Goal: Task Accomplishment & Management: Manage account settings

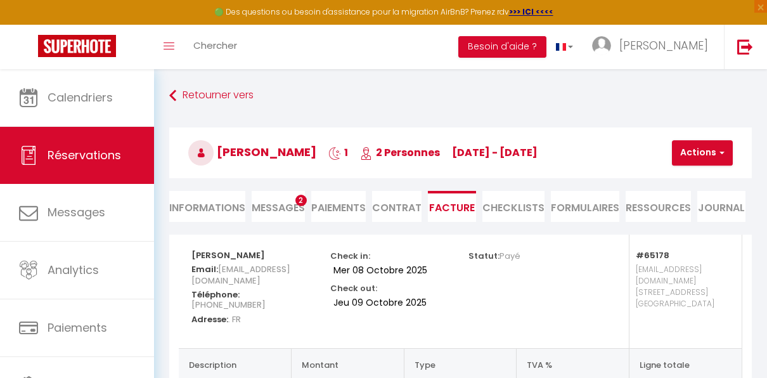
select select "cleaning"
select select "taxes"
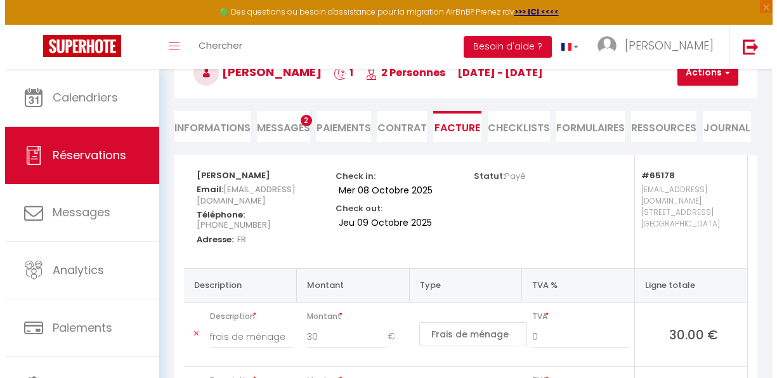
scroll to position [80, 0]
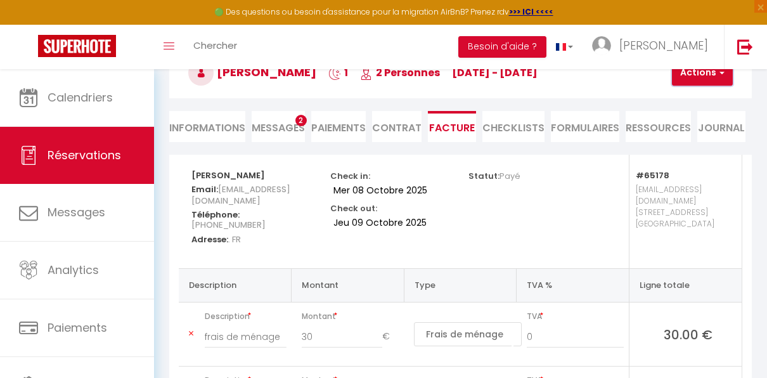
click at [716, 83] on button "Actions" at bounding box center [702, 72] width 61 height 25
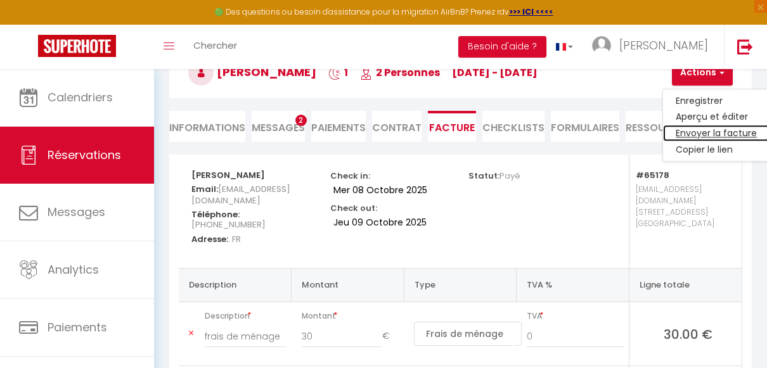
click at [709, 132] on link "Envoyer la facture" at bounding box center [716, 134] width 106 height 16
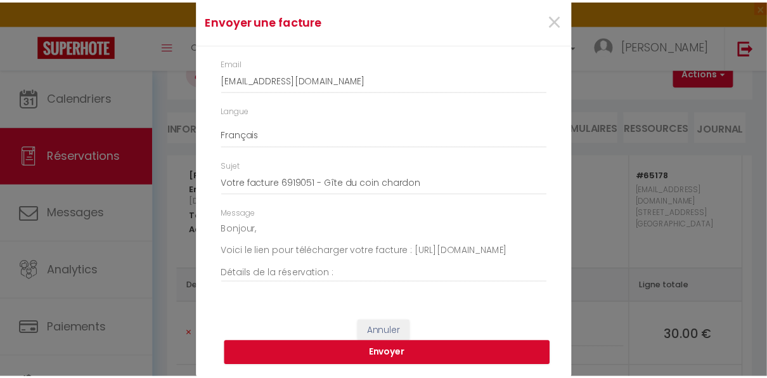
scroll to position [0, 0]
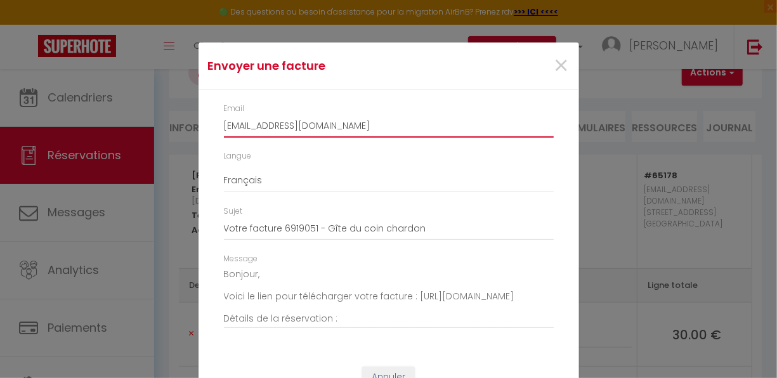
click at [386, 134] on input "[EMAIL_ADDRESS][DOMAIN_NAME]" at bounding box center [389, 126] width 330 height 23
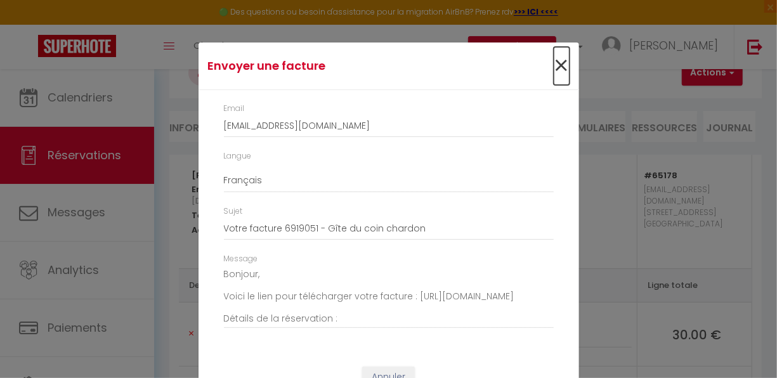
click at [557, 67] on span "×" at bounding box center [561, 66] width 16 height 38
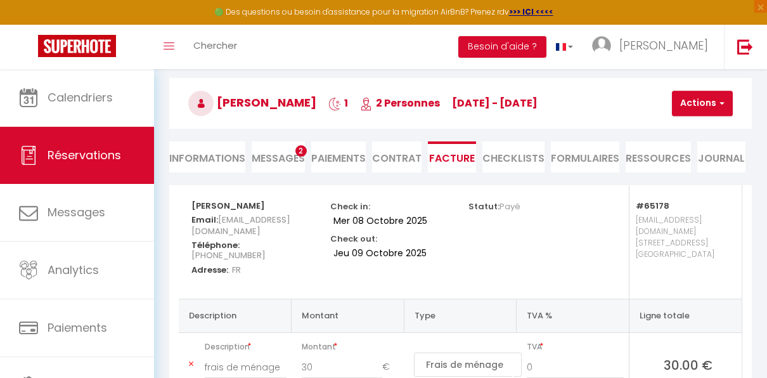
scroll to position [48, 0]
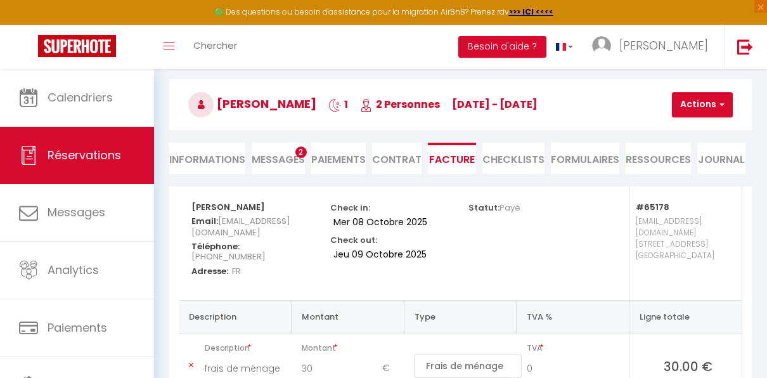
click at [282, 156] on span "Messages" at bounding box center [278, 159] width 53 height 15
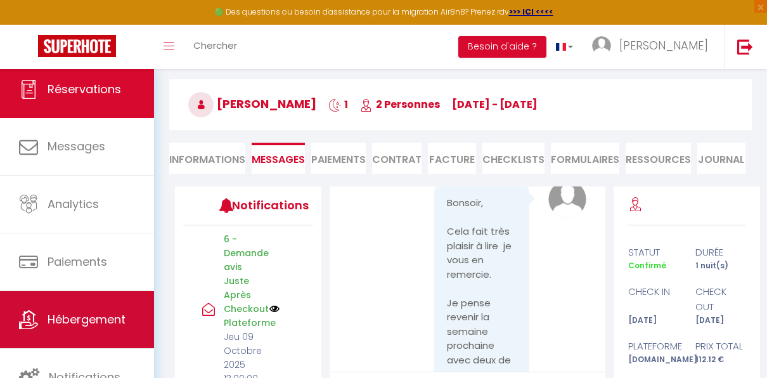
scroll to position [205, 0]
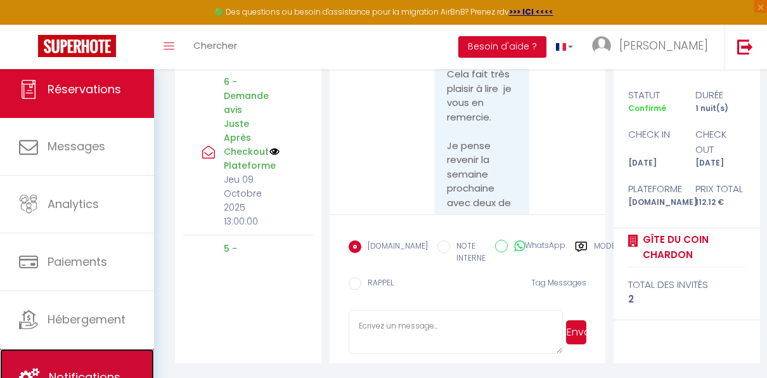
click at [79, 356] on link "Notifications" at bounding box center [77, 377] width 154 height 57
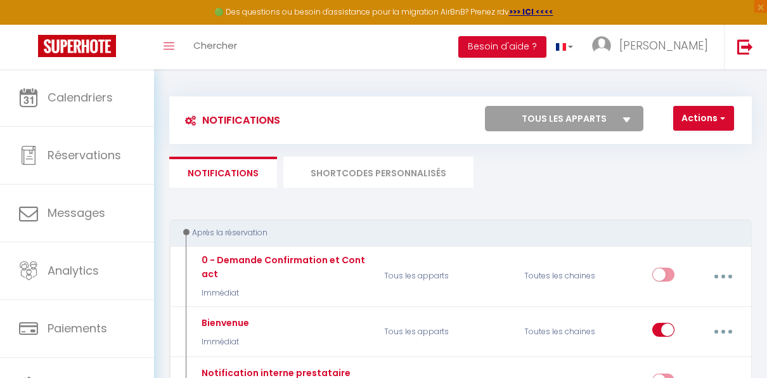
click at [356, 170] on li "SHORTCODES PERSONNALISÉS" at bounding box center [378, 172] width 190 height 31
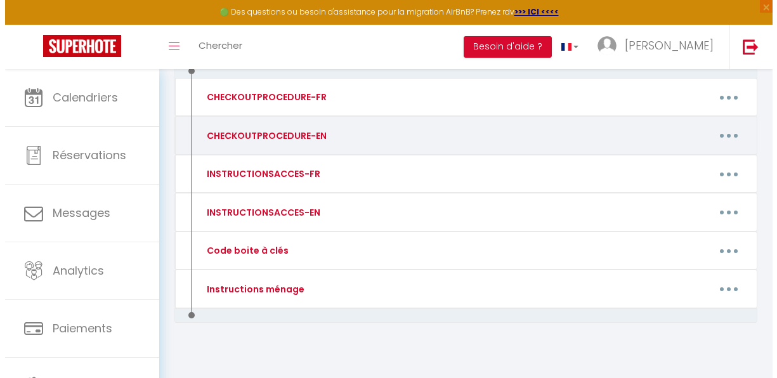
scroll to position [161, 0]
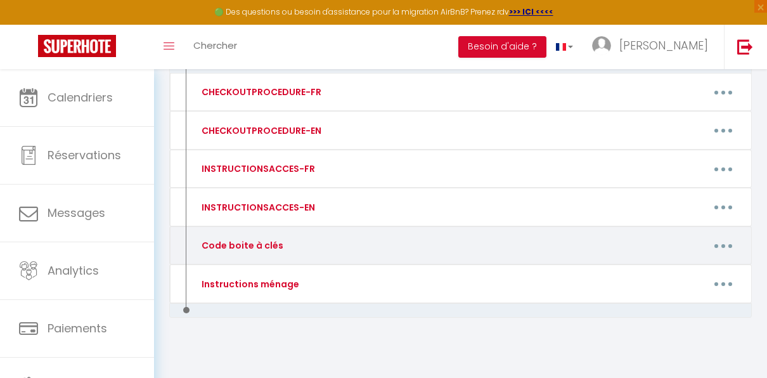
click at [727, 243] on button "button" at bounding box center [724, 245] width 34 height 24
click at [667, 279] on link "Editer" at bounding box center [690, 277] width 94 height 22
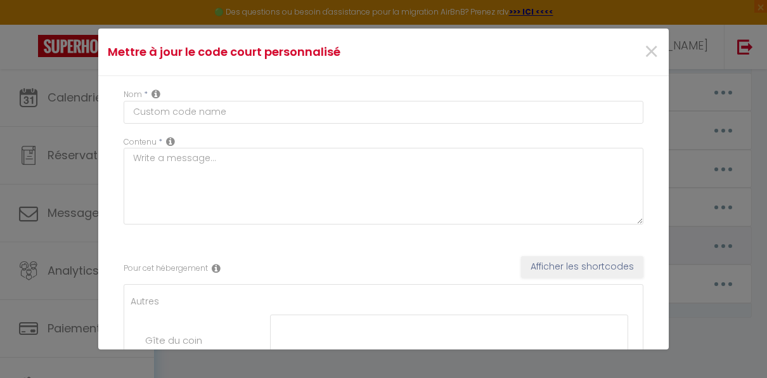
type input "Code boite à clés"
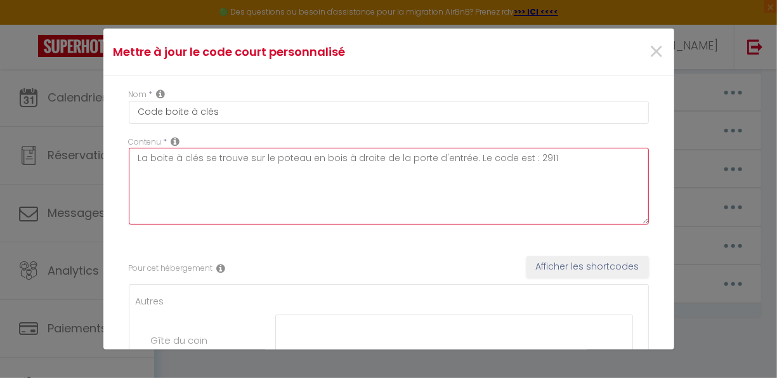
click at [541, 158] on textarea "La boite à clés se trouve sur le poteau en bois à droite de la porte d'entrée. …" at bounding box center [389, 186] width 520 height 77
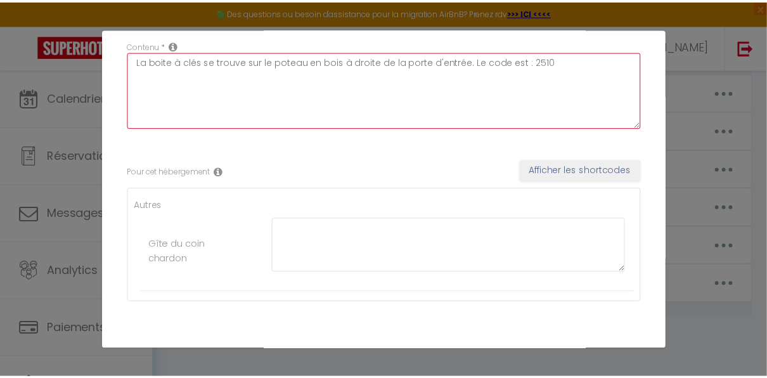
scroll to position [142, 0]
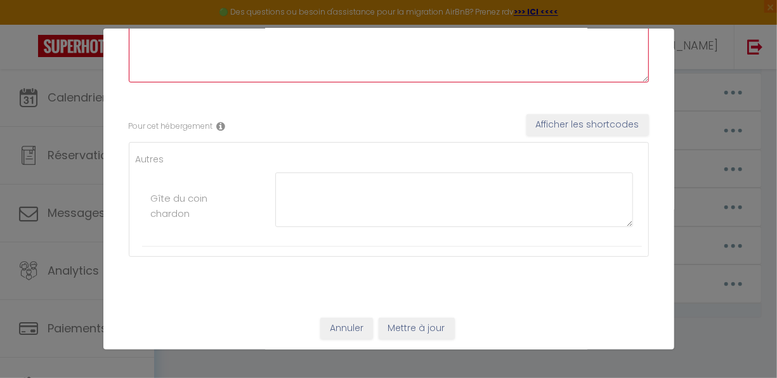
type textarea "La boite à clés se trouve sur le poteau en bois à droite de la porte d'entrée. …"
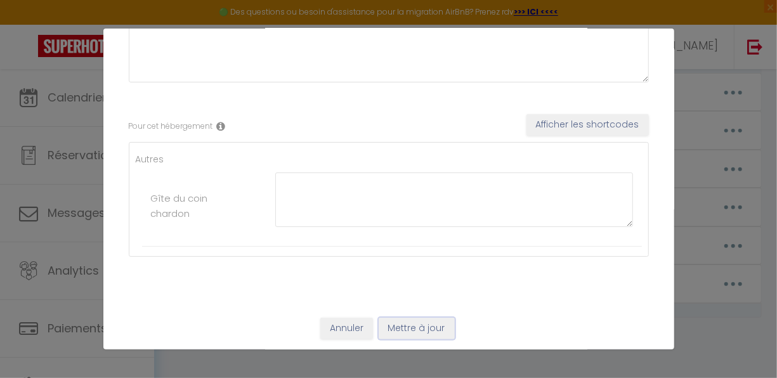
click at [410, 326] on button "Mettre à jour" at bounding box center [416, 329] width 76 height 22
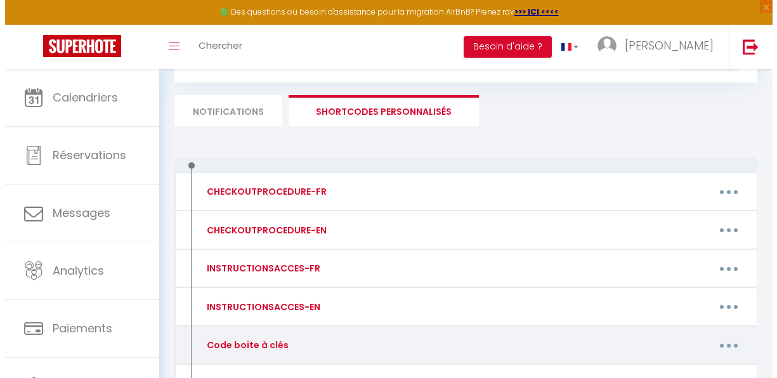
scroll to position [58, 0]
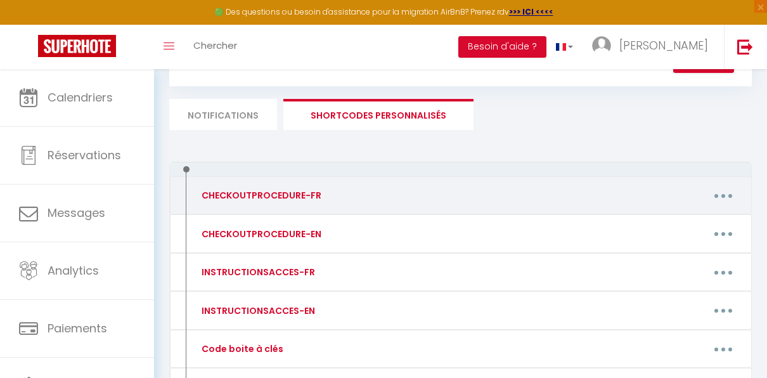
click at [295, 202] on div "CHECKOUTPROCEDURE-FR" at bounding box center [259, 195] width 139 height 24
click at [712, 197] on button "button" at bounding box center [724, 195] width 34 height 24
click at [661, 226] on link "Editer" at bounding box center [690, 227] width 94 height 22
type input "CHECKOUTPROCEDURE-FR"
type textarea "1 - Faire la vaisselle ou vider le lave vaisselle et la ranger 2 - Rassembler l…"
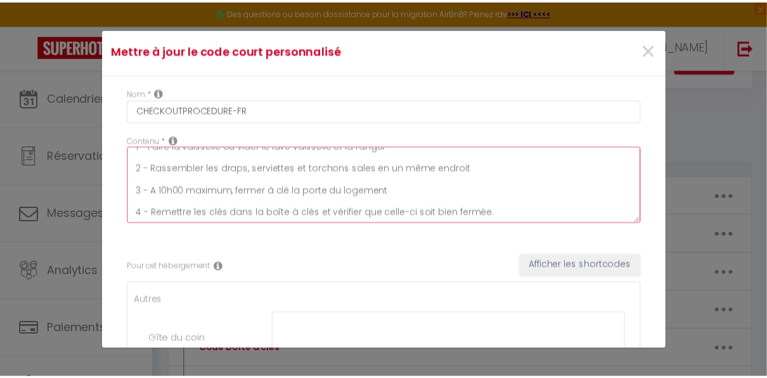
scroll to position [0, 0]
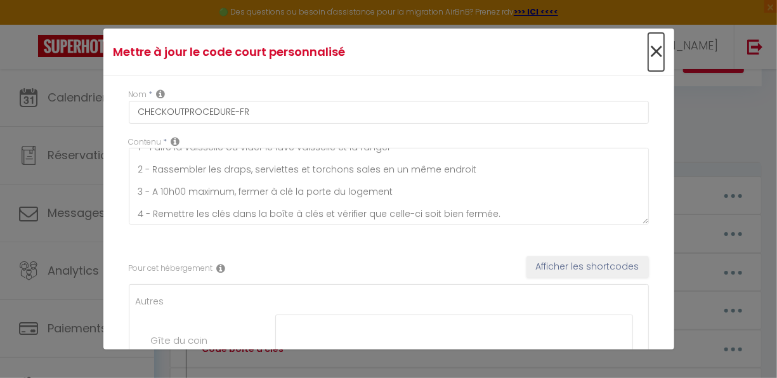
click at [648, 51] on span "×" at bounding box center [656, 52] width 16 height 38
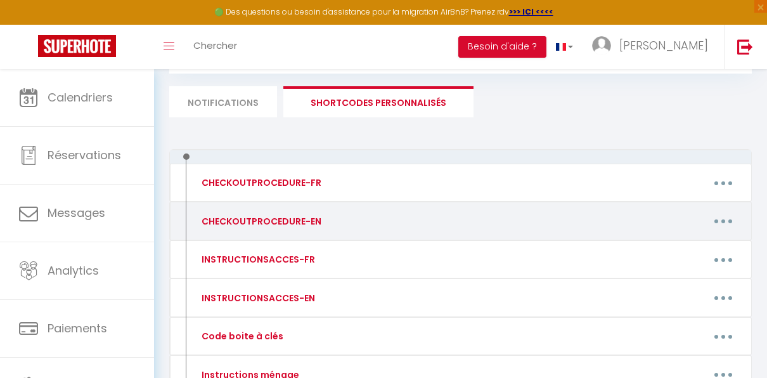
scroll to position [70, 0]
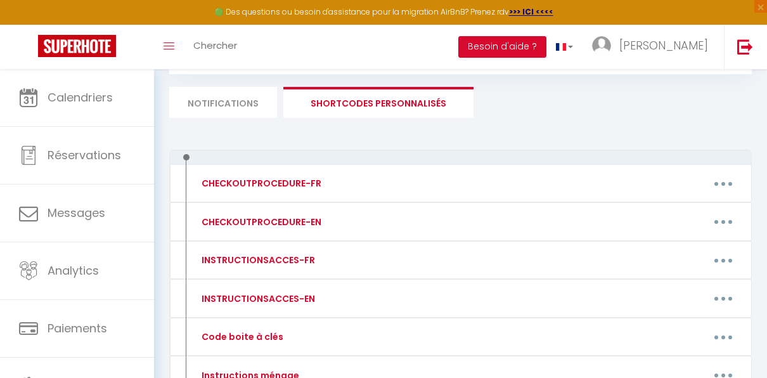
click at [206, 99] on li "Notifications" at bounding box center [223, 102] width 108 height 31
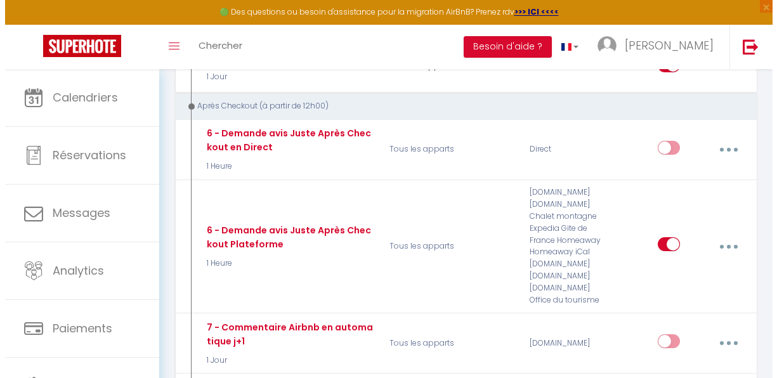
scroll to position [636, 0]
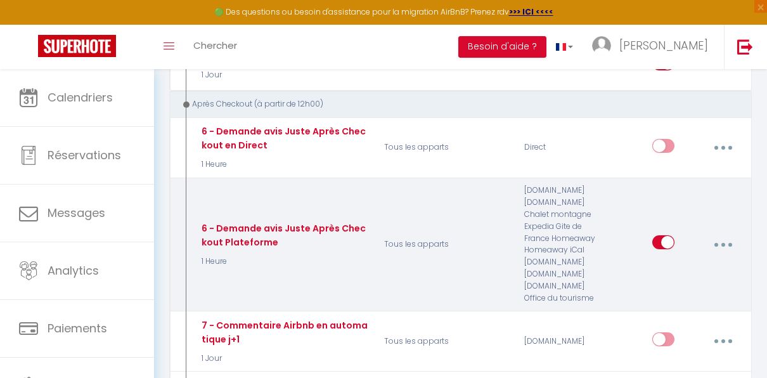
click at [726, 237] on button "button" at bounding box center [723, 244] width 34 height 24
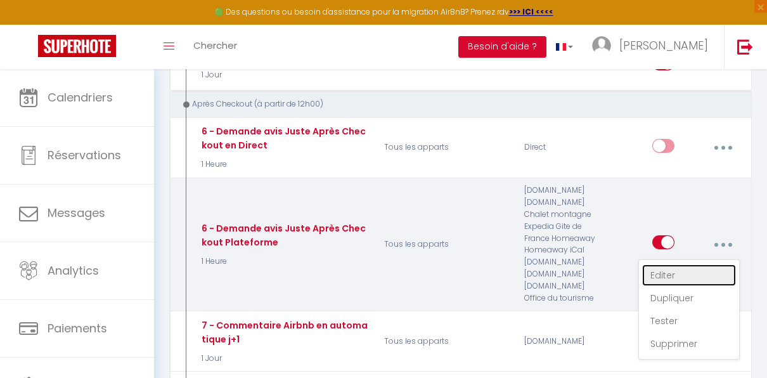
click at [655, 269] on link "Editer" at bounding box center [689, 275] width 94 height 22
type input "6 - Demande avis Juste Après Checkout Plateforme"
select select "5"
select select "1 Heure"
select select "if_booking_is_paid"
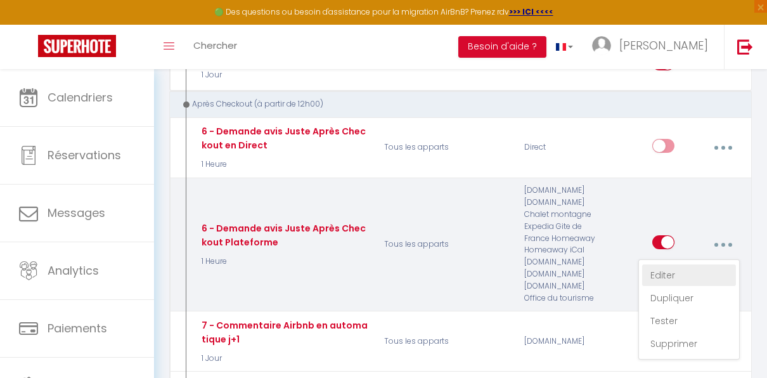
checkbox input "true"
checkbox input "false"
radio input "true"
type input "[GUEST:FIRST_NAME], voici un cadeau pour vous avant de quitter [RENTAL:CITY]"
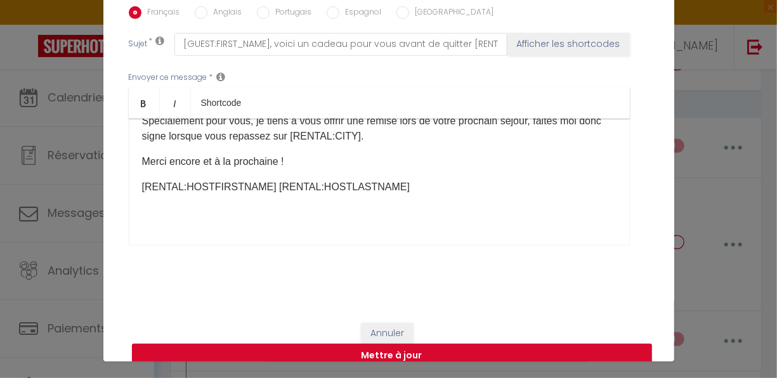
scroll to position [46, 0]
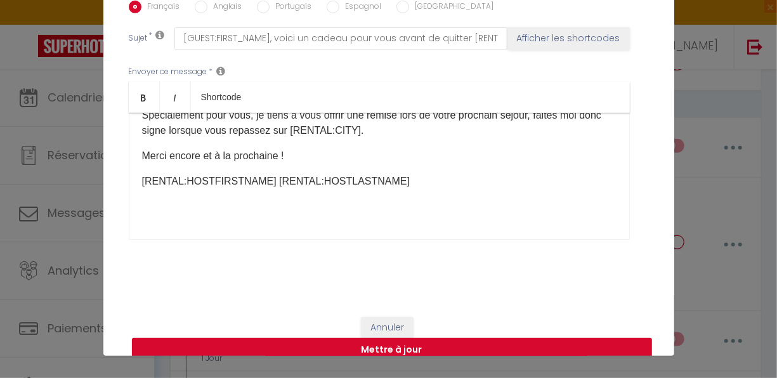
drag, startPoint x: 572, startPoint y: 254, endPoint x: 586, endPoint y: 214, distance: 42.3
click at [586, 214] on div "Français Anglais Portugais Espagnol Italien Sujet * [GUEST:FIRST_NAME], voici u…" at bounding box center [389, 129] width 520 height 294
click at [385, 317] on button "Annuler" at bounding box center [387, 328] width 53 height 22
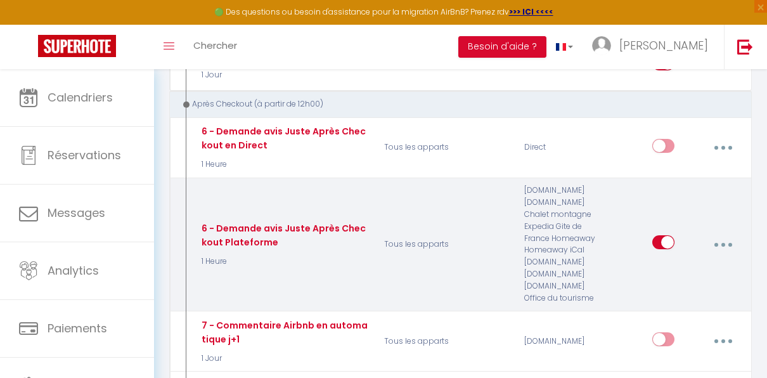
click at [718, 242] on button "button" at bounding box center [723, 244] width 34 height 24
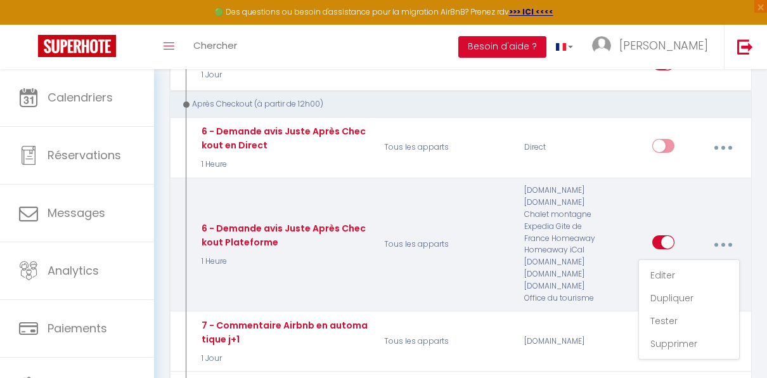
click at [217, 255] on p "1 Heure" at bounding box center [282, 261] width 169 height 12
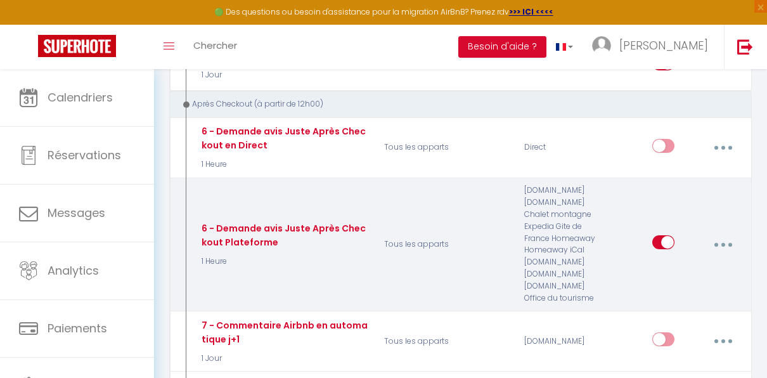
click at [727, 241] on button "button" at bounding box center [723, 244] width 34 height 24
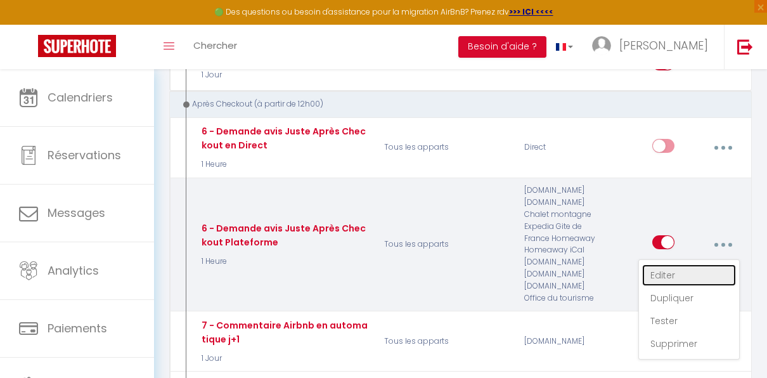
click at [662, 273] on link "Editer" at bounding box center [689, 275] width 94 height 22
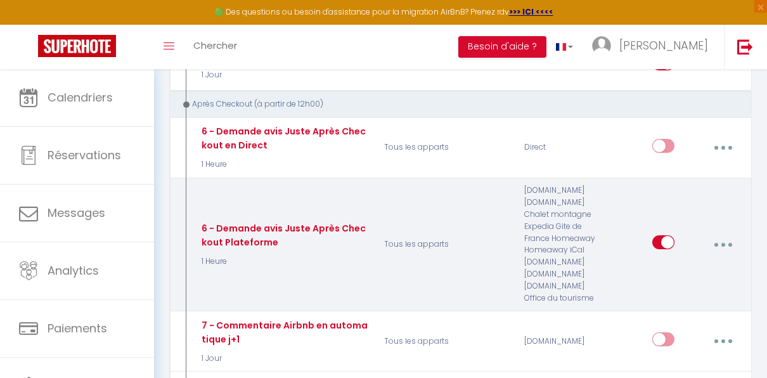
checkbox input "true"
checkbox input "false"
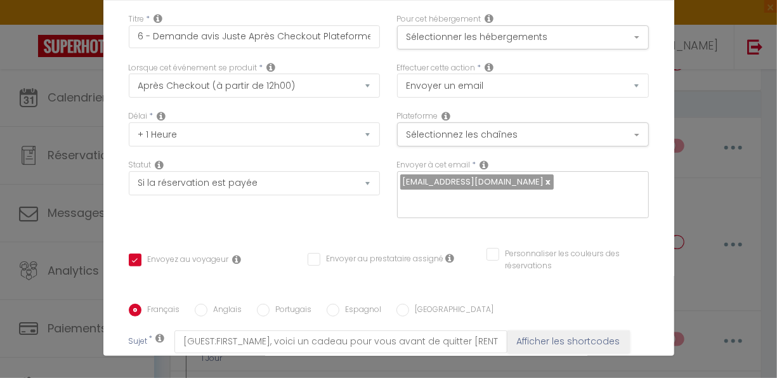
scroll to position [24, 0]
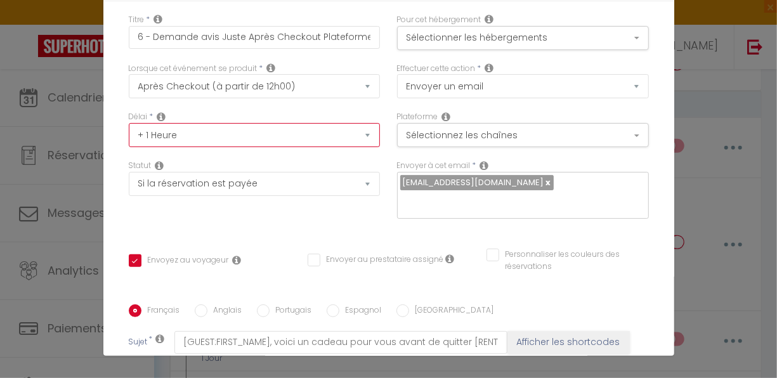
click at [358, 135] on select "Immédiat + 10 Minutes + 1 Heure + 2 Heures + 3 Heures + 4 Heures + 5 Heures + 6…" at bounding box center [255, 135] width 252 height 24
select select "1 Jour"
click at [129, 123] on select "Immédiat + 10 Minutes + 1 Heure + 2 Heures + 3 Heures + 4 Heures + 5 Heures + 6…" at bounding box center [255, 135] width 252 height 24
checkbox input "true"
checkbox input "false"
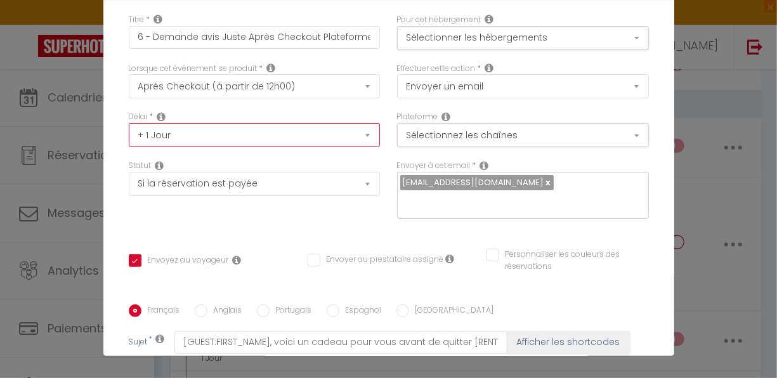
checkbox input "false"
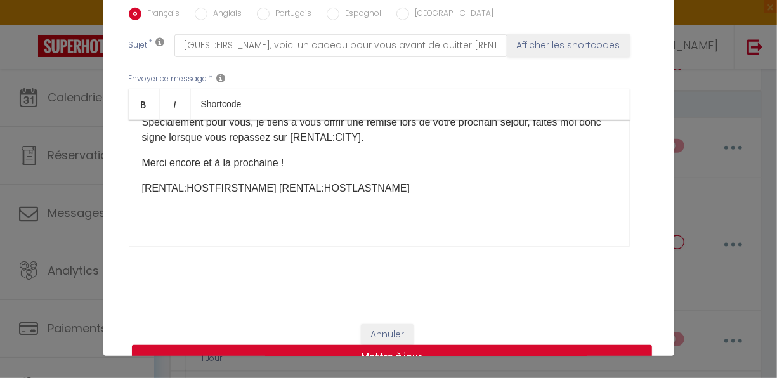
scroll to position [328, 0]
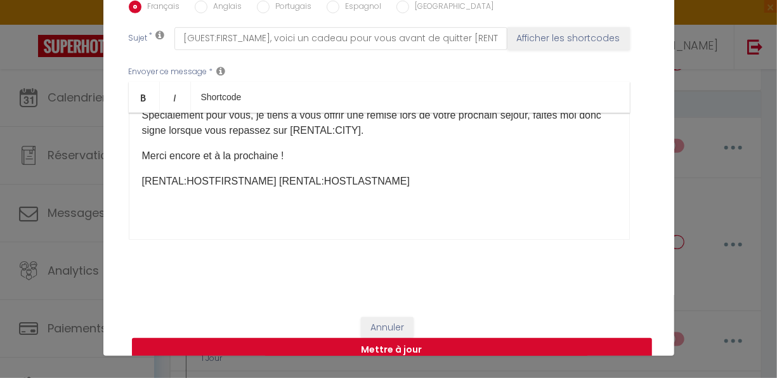
click at [359, 338] on button "Mettre à jour" at bounding box center [392, 350] width 520 height 24
checkbox input "true"
checkbox input "false"
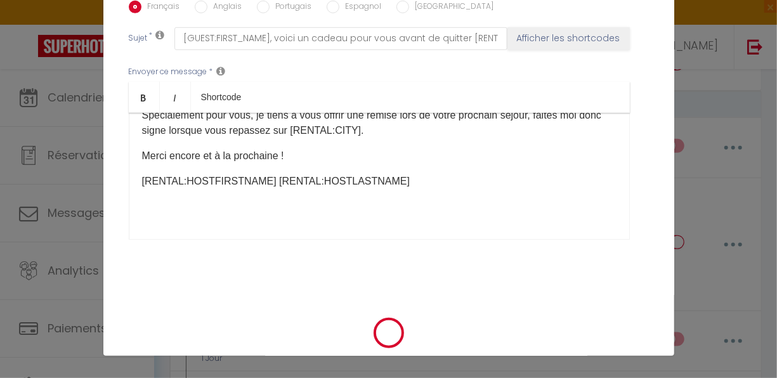
scroll to position [315, 0]
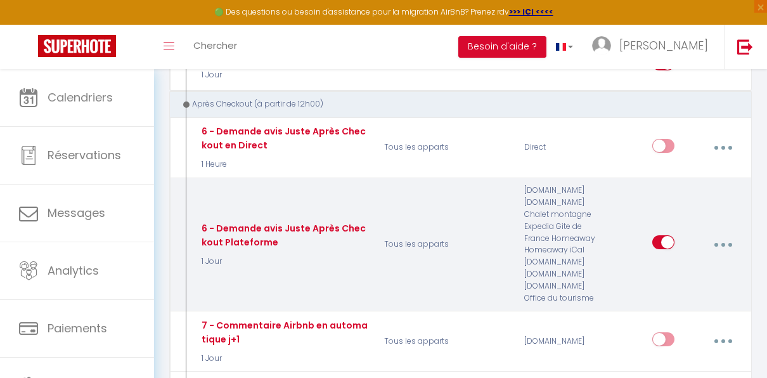
click at [723, 243] on icon "button" at bounding box center [723, 245] width 4 height 4
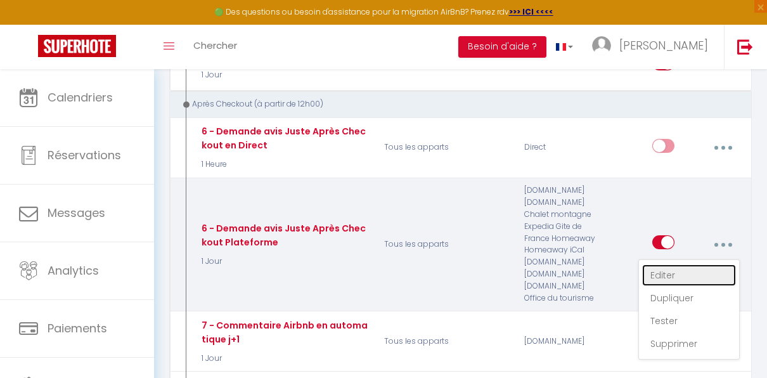
click at [660, 271] on link "Editer" at bounding box center [689, 275] width 94 height 22
type input "6 - Demande avis Juste Après Checkout Plateforme"
select select "5"
select select "1 Jour"
select select "if_booking_is_paid"
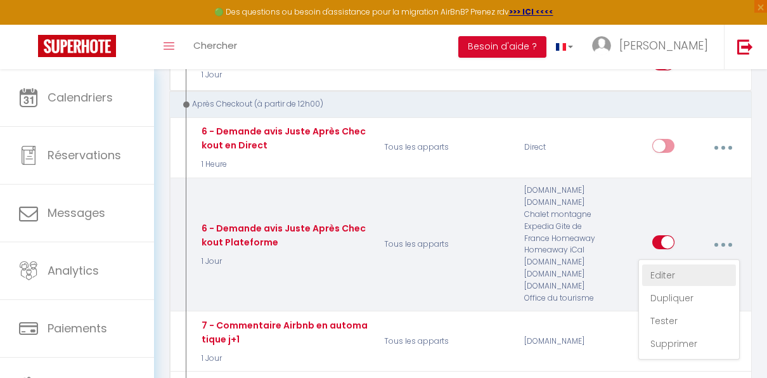
checkbox input "true"
checkbox input "false"
radio input "true"
type input "[GUEST:FIRST_NAME], voici un cadeau pour vous avant de quitter [RENTAL:CITY]"
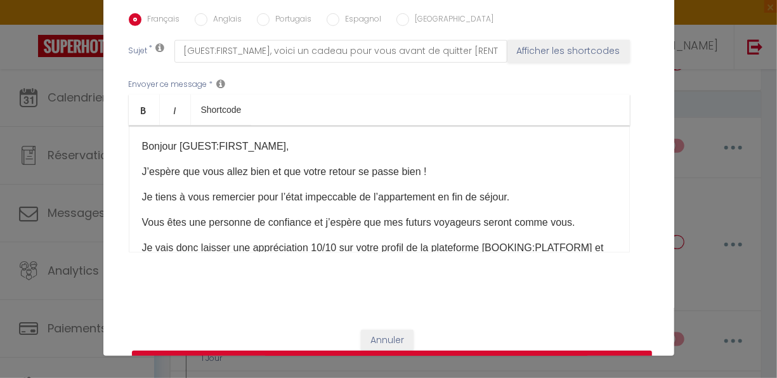
scroll to position [0, 0]
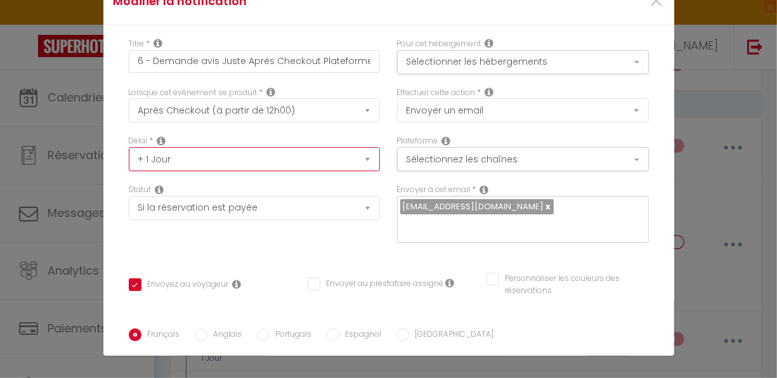
click at [358, 158] on select "Immédiat + 10 Minutes + 1 Heure + 2 Heures + 3 Heures + 4 Heures + 5 Heures + 6…" at bounding box center [255, 159] width 252 height 24
select select "2 Jours"
click at [129, 147] on select "Immédiat + 10 Minutes + 1 Heure + 2 Heures + 3 Heures + 4 Heures + 5 Heures + 6…" at bounding box center [255, 159] width 252 height 24
checkbox input "true"
checkbox input "false"
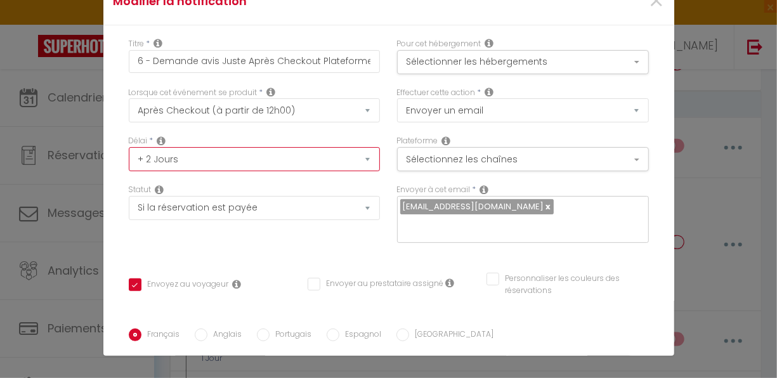
checkbox input "false"
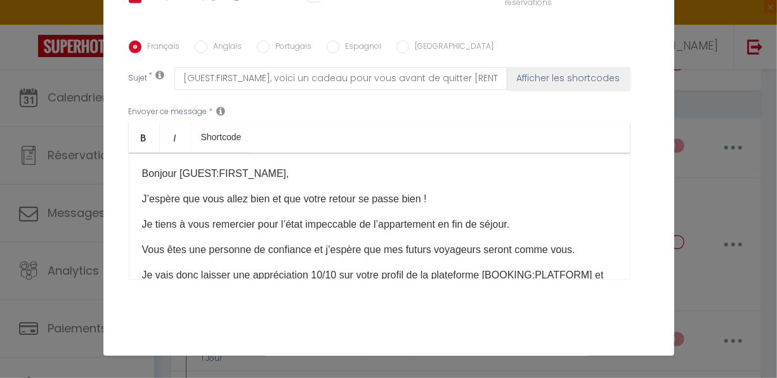
scroll to position [328, 0]
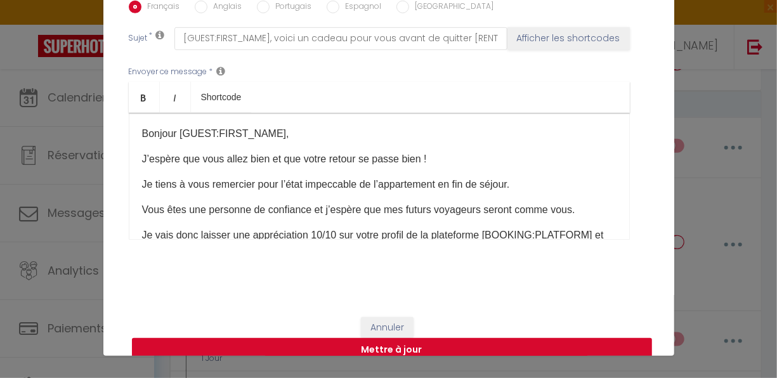
click at [377, 338] on button "Mettre à jour" at bounding box center [392, 350] width 520 height 24
checkbox input "true"
checkbox input "false"
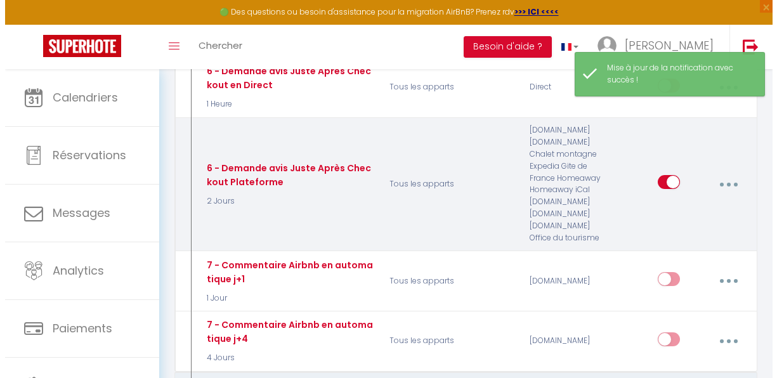
scroll to position [697, 0]
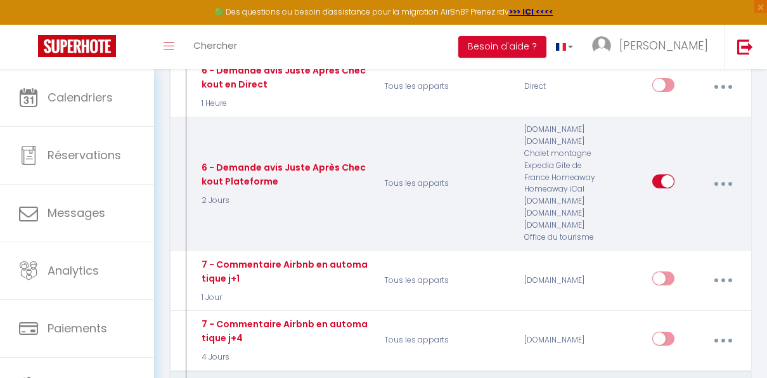
click at [726, 176] on button "button" at bounding box center [723, 183] width 34 height 24
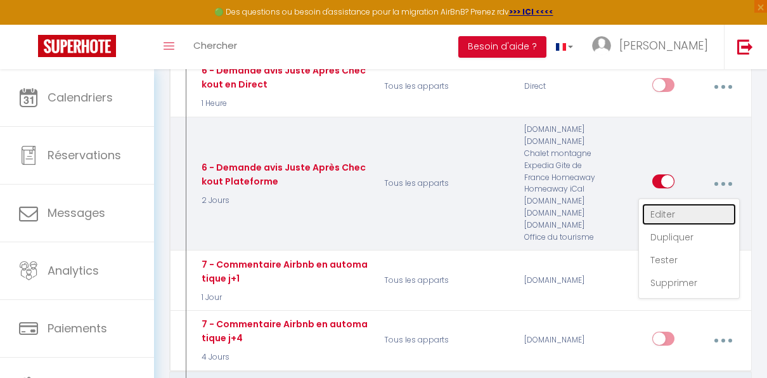
click at [672, 207] on link "Editer" at bounding box center [689, 214] width 94 height 22
type input "6 - Demande avis Juste Après Checkout Plateforme"
select select "5"
select select "2 Jours"
select select "if_booking_is_paid"
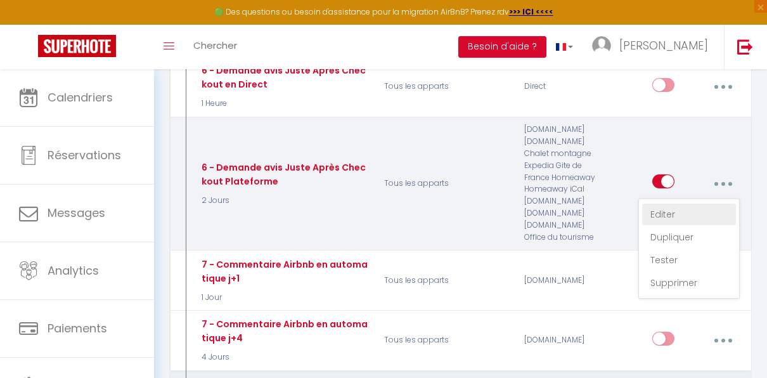
checkbox input "true"
checkbox input "false"
radio input "true"
type input "[GUEST:FIRST_NAME], voici un cadeau pour vous avant de quitter [RENTAL:CITY]"
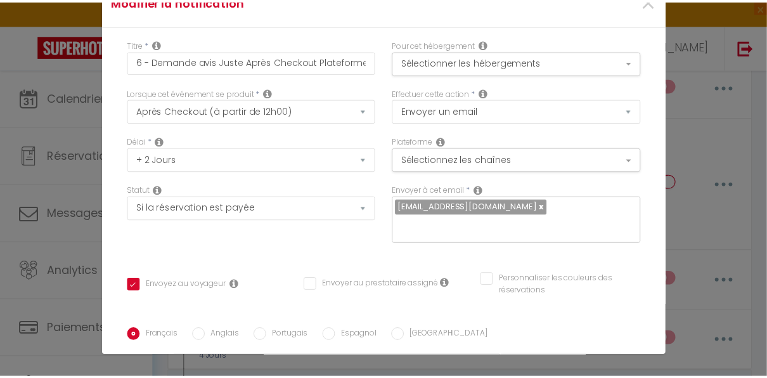
scroll to position [0, 0]
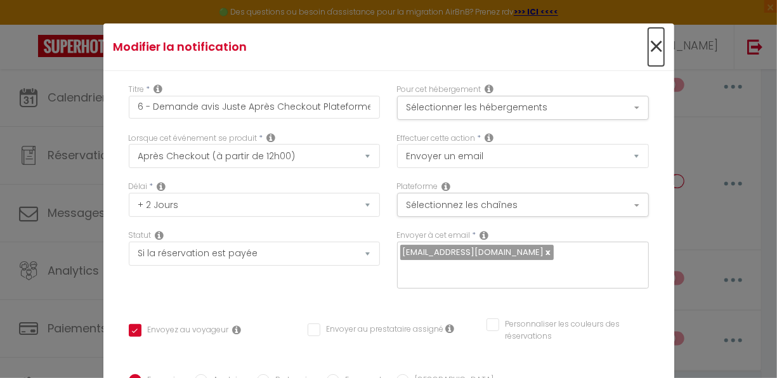
click at [648, 47] on span "×" at bounding box center [656, 47] width 16 height 38
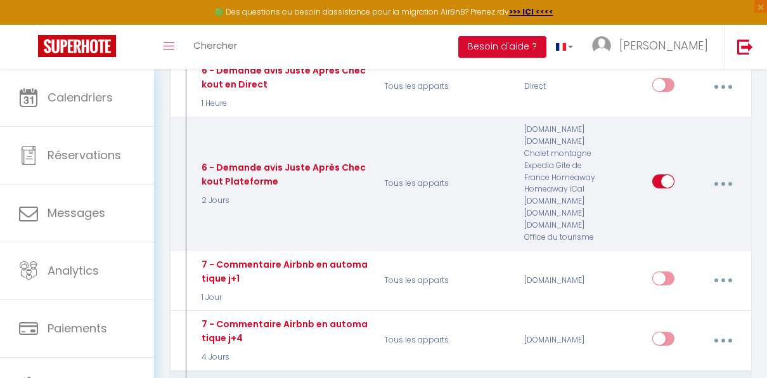
click at [725, 180] on button "button" at bounding box center [723, 183] width 34 height 24
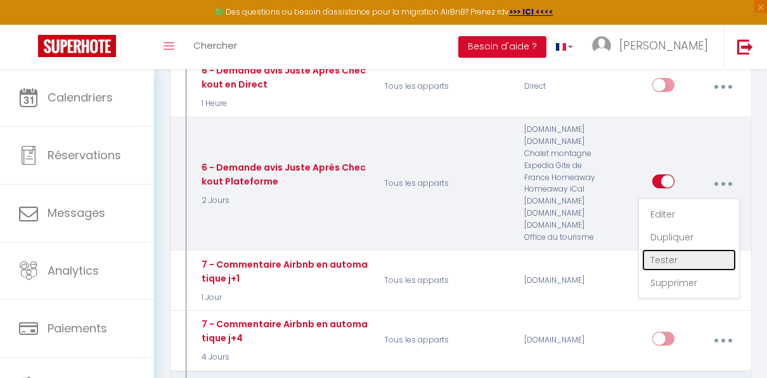
click at [675, 255] on link "Tester" at bounding box center [689, 260] width 94 height 22
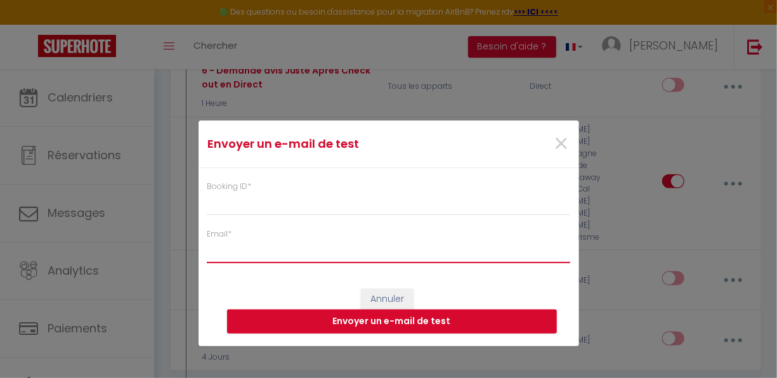
click at [259, 249] on input "Email *" at bounding box center [389, 251] width 364 height 23
type input "[EMAIL_ADDRESS][DOMAIN_NAME]"
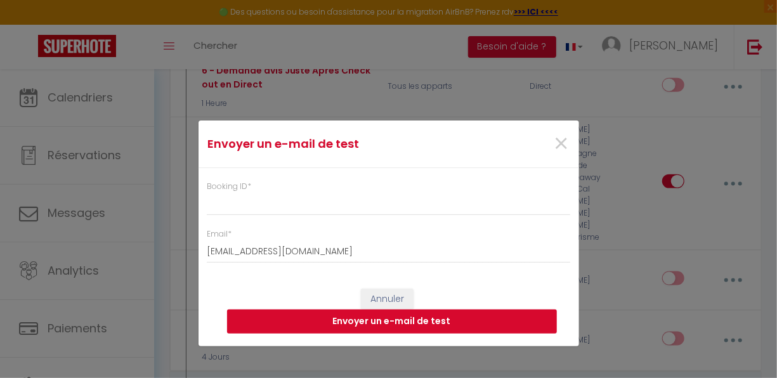
click at [387, 319] on button "Envoyer un e-mail de test" at bounding box center [392, 321] width 330 height 24
click at [341, 203] on input "Booking ID *" at bounding box center [389, 204] width 364 height 23
click at [558, 144] on span "×" at bounding box center [561, 144] width 16 height 38
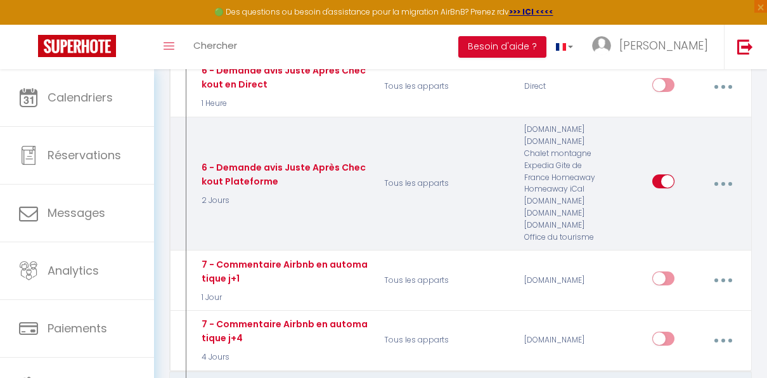
click at [728, 178] on button "button" at bounding box center [723, 183] width 34 height 24
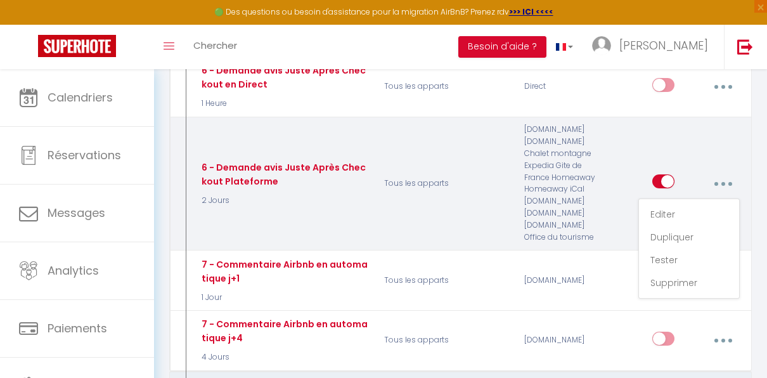
click at [725, 184] on button "button" at bounding box center [723, 183] width 34 height 24
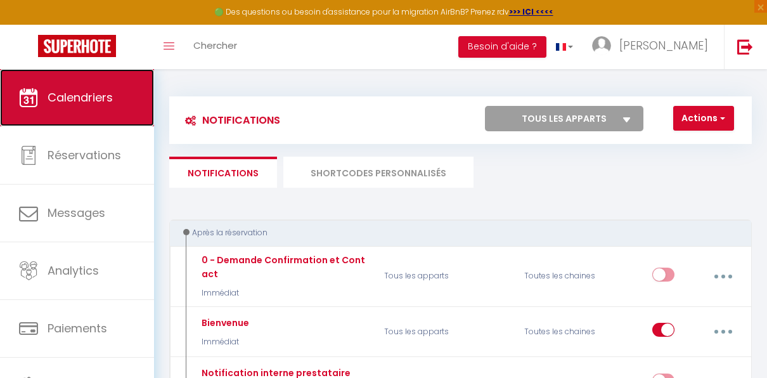
click at [89, 101] on span "Calendriers" at bounding box center [80, 97] width 65 height 16
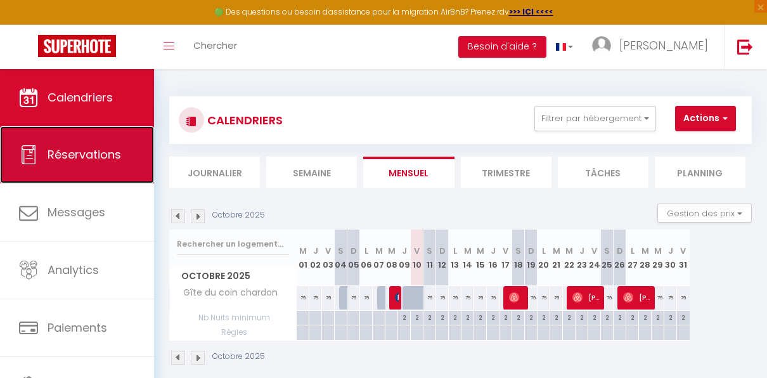
click at [72, 155] on span "Réservations" at bounding box center [85, 154] width 74 height 16
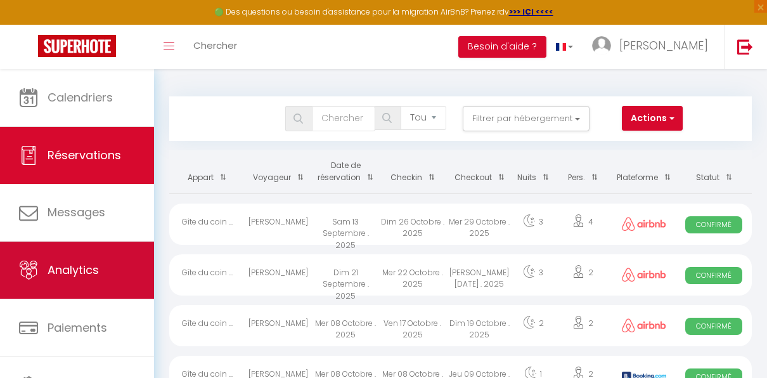
scroll to position [66, 0]
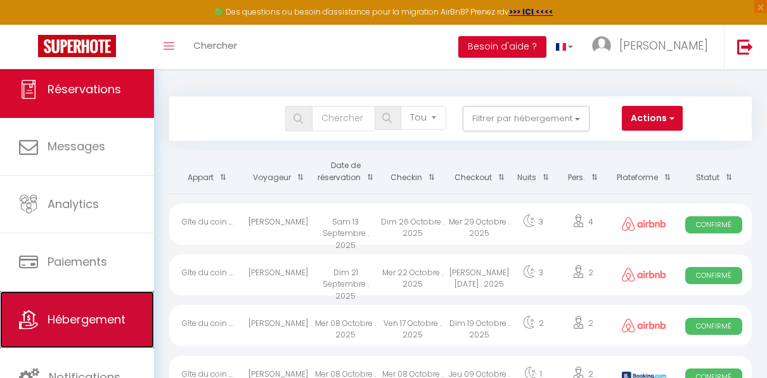
click at [79, 327] on link "Hébergement" at bounding box center [77, 319] width 154 height 57
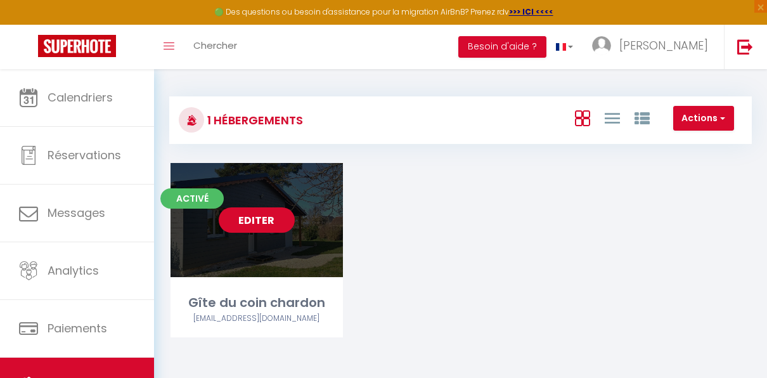
click at [269, 223] on link "Editer" at bounding box center [257, 219] width 76 height 25
select select "3"
select select "2"
select select "1"
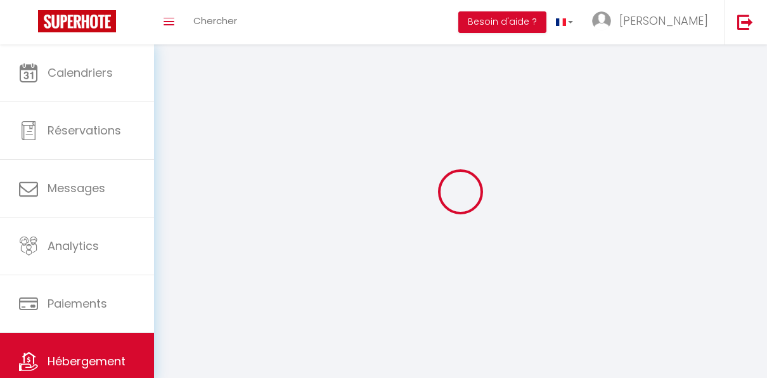
select select
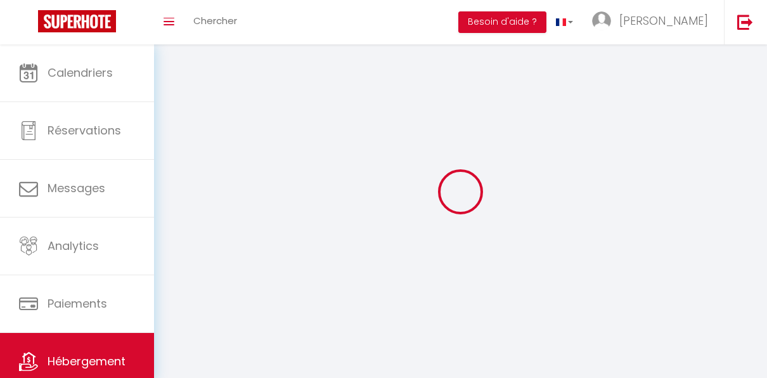
select select
checkbox input "false"
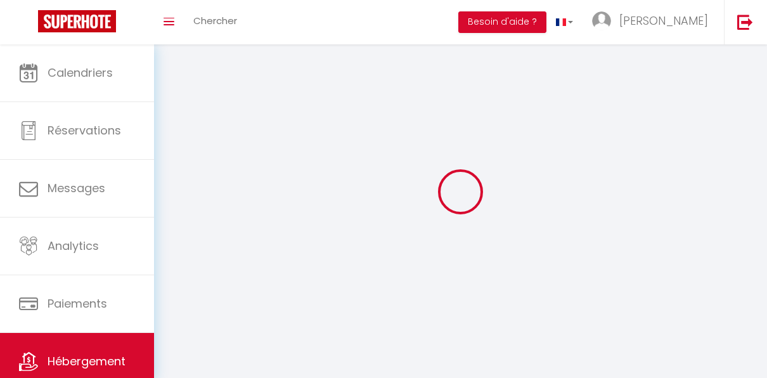
select select
select select "1"
select select "28"
select select
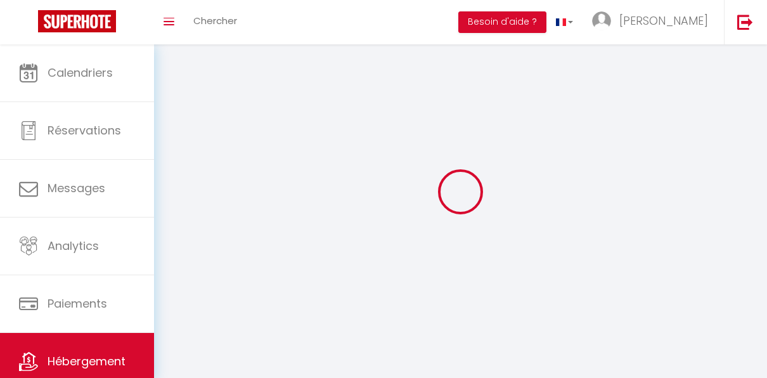
select select
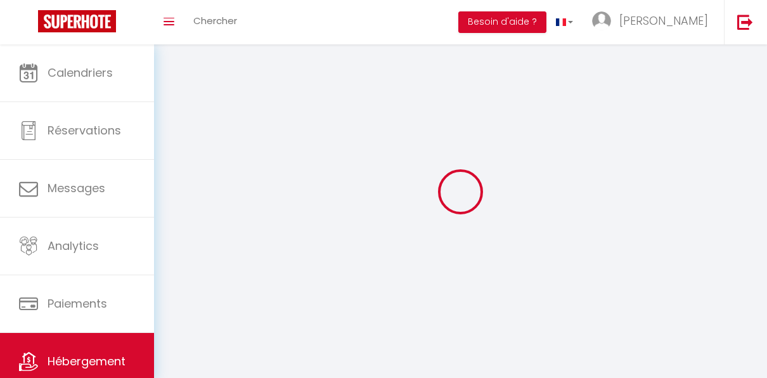
checkbox input "false"
select select
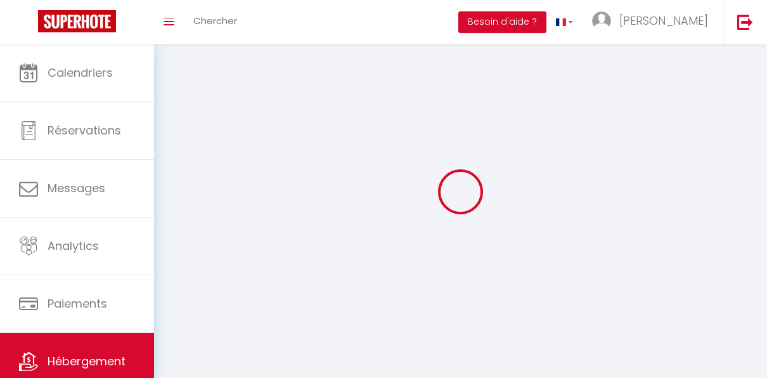
select select
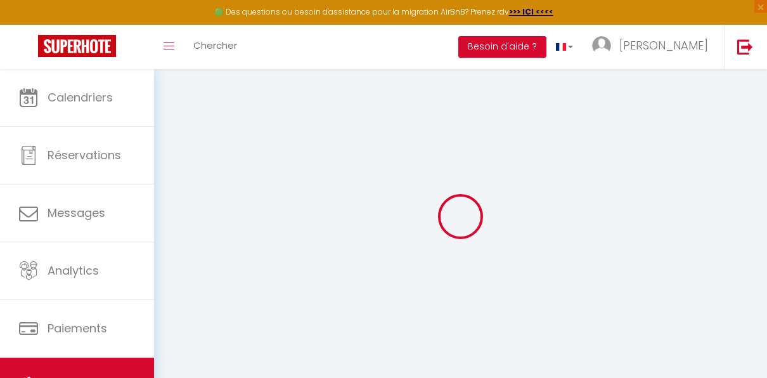
select select
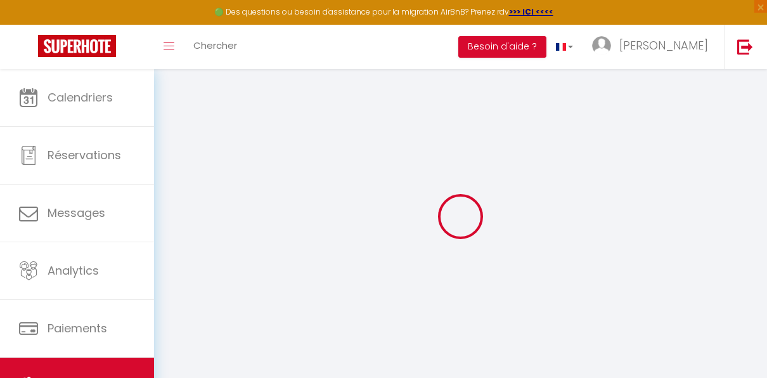
select select
checkbox input "false"
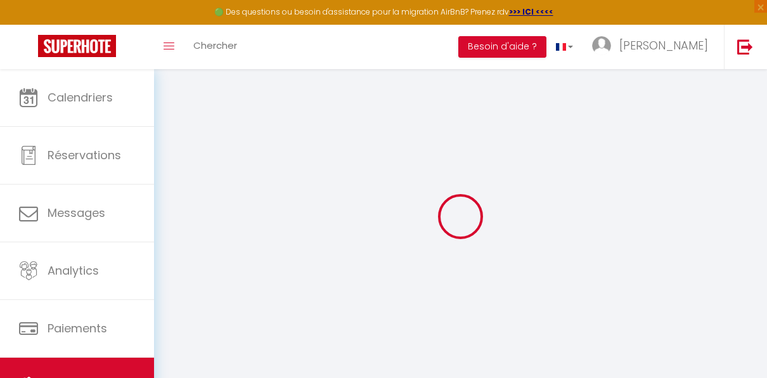
select select
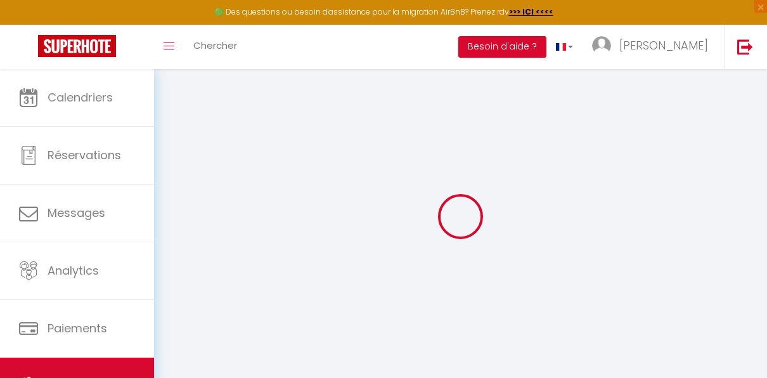
select select
checkbox input "false"
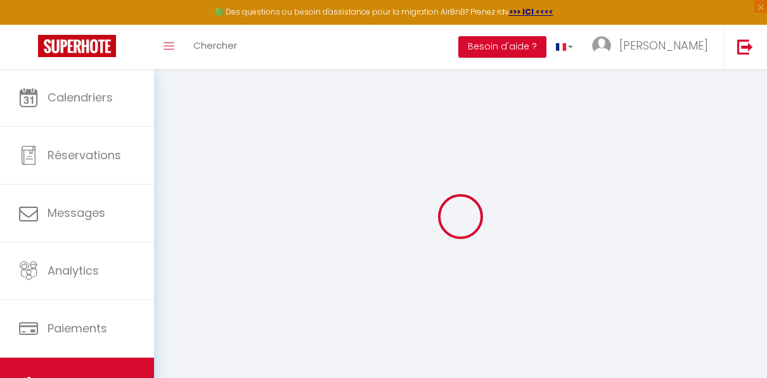
checkbox input "false"
select select
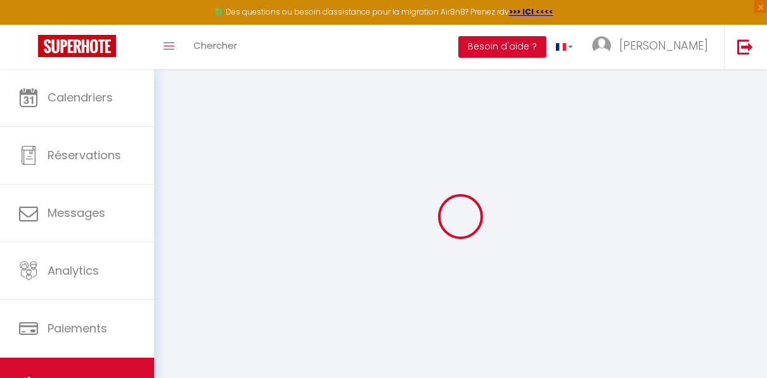
select select
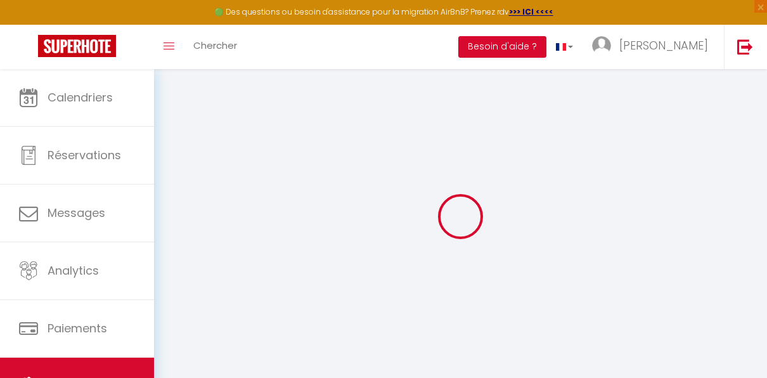
checkbox input "false"
select select
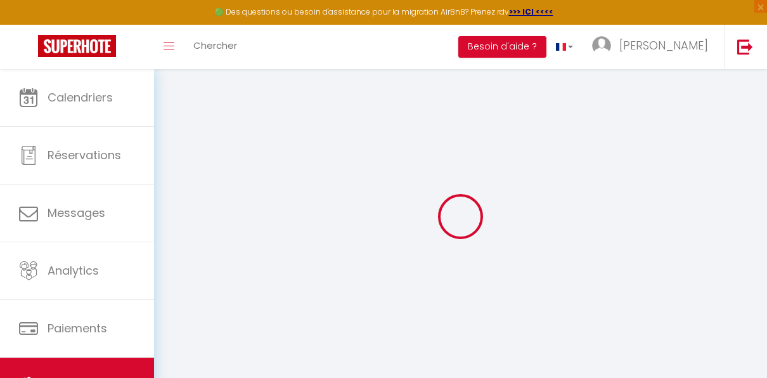
select select
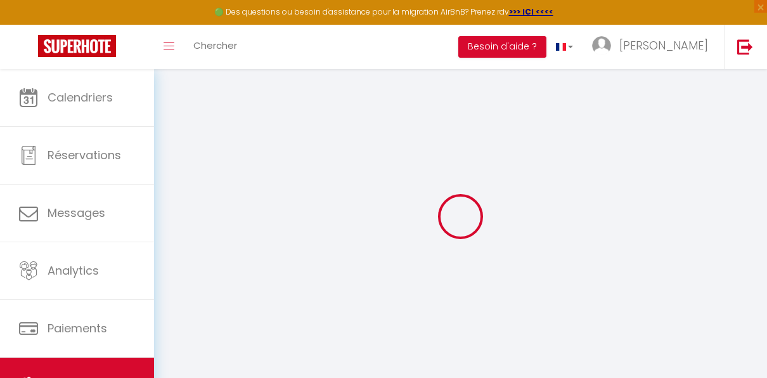
select select
checkbox input "false"
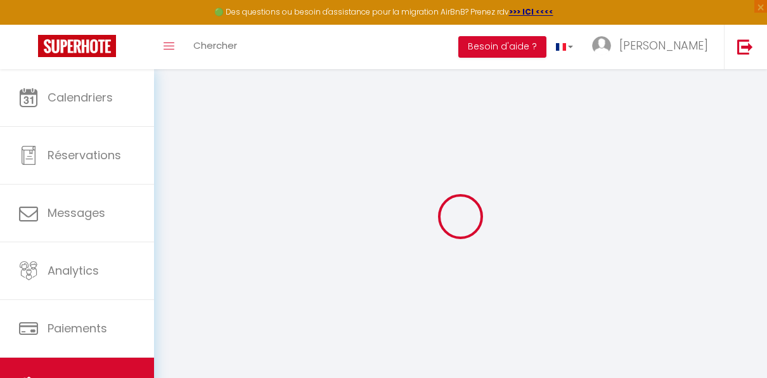
checkbox input "false"
select select
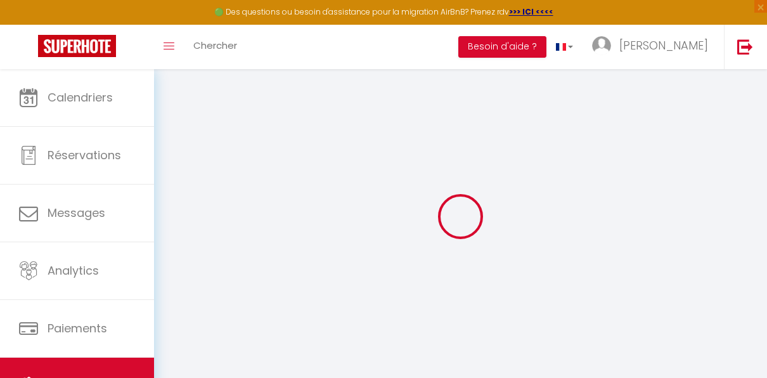
select select
checkbox input "false"
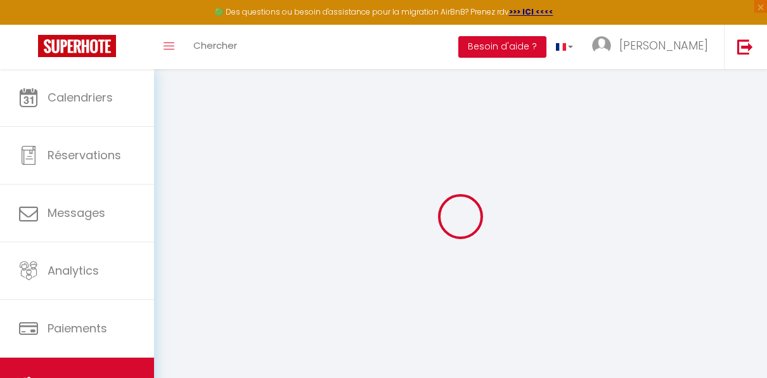
checkbox input "false"
select select
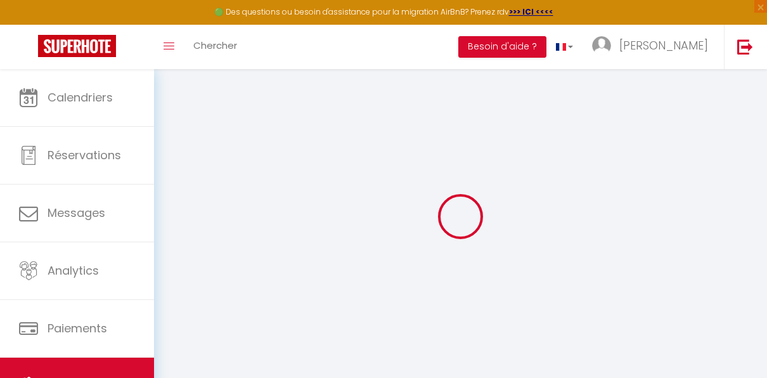
type input "Gîte du coin chardon"
type input "[PERSON_NAME]"
type input "Duquenne"
type input "44"
type input "58150"
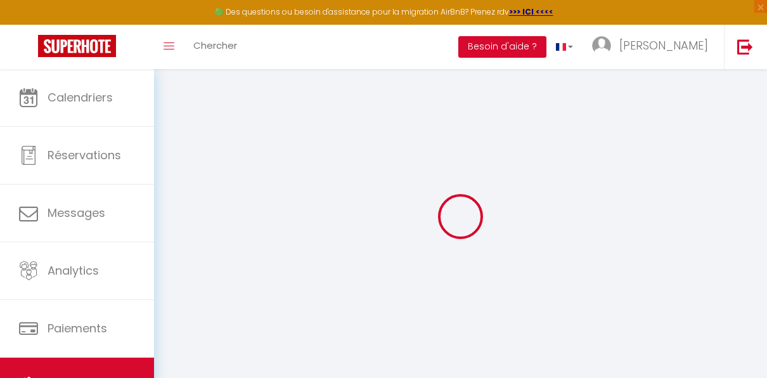
type input "SUILLY LA TOUR"
select select "houses"
select select "6"
select select "2"
type input "79"
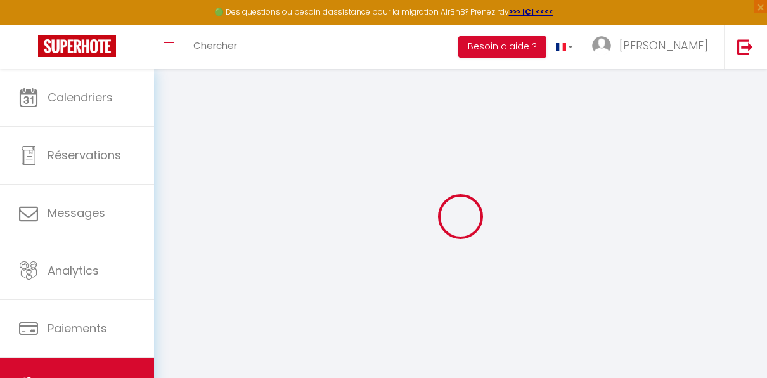
type input "30"
select select
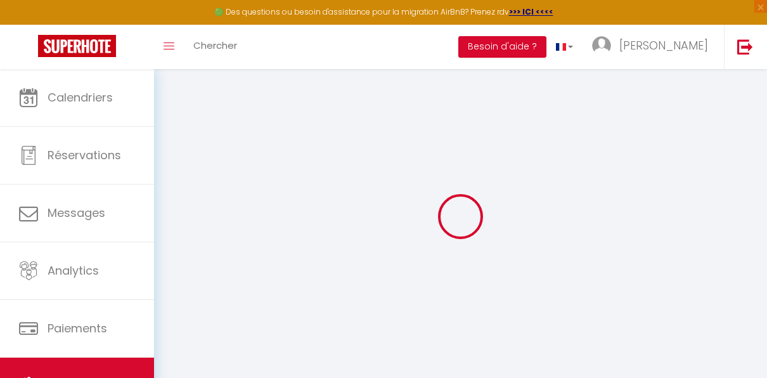
select select
type input "[STREET_ADDRESS]"
type input "58150"
type input "[GEOGRAPHIC_DATA]"
type input "[EMAIL_ADDRESS][DOMAIN_NAME]"
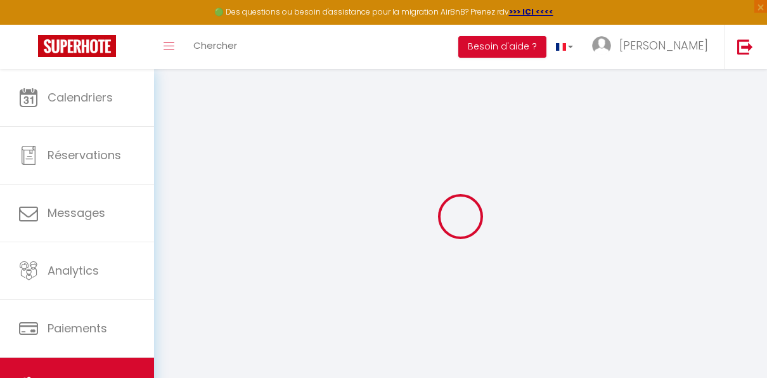
select select
checkbox input "false"
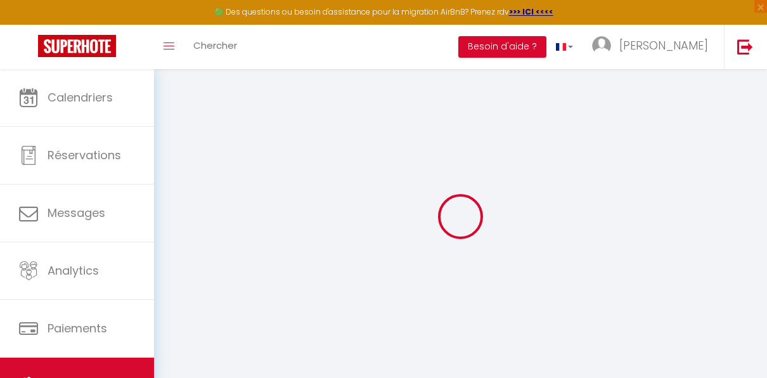
type input "0"
select select
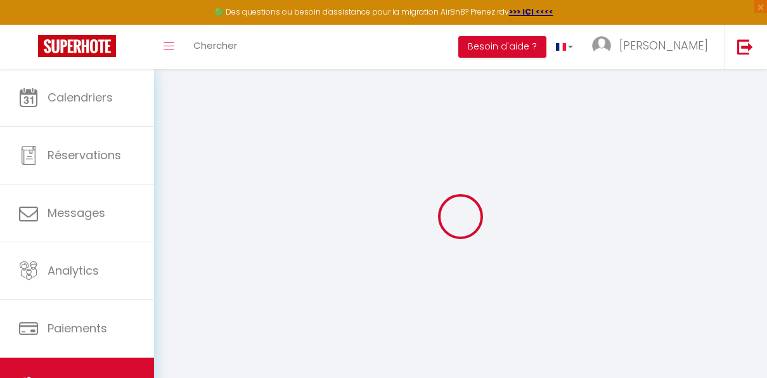
select select
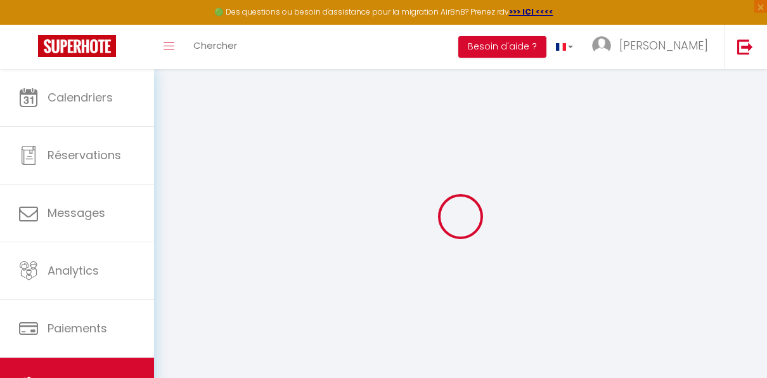
checkbox input "false"
select select "14:00"
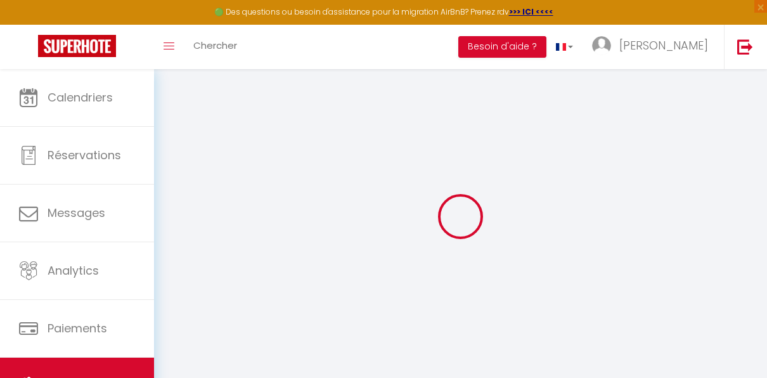
select select
select select "10:00"
select select "30"
select select "120"
select select
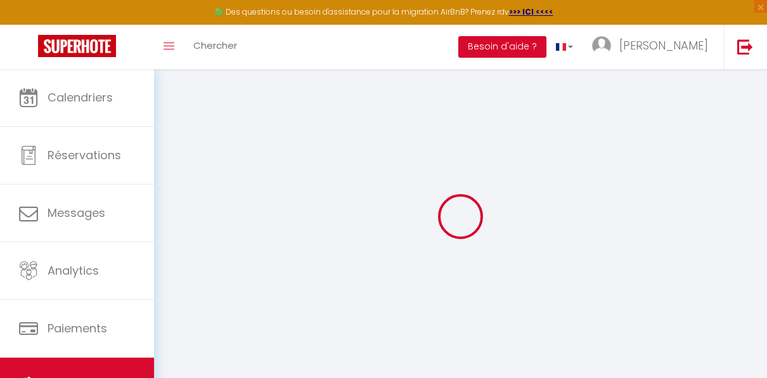
checkbox input "false"
select select
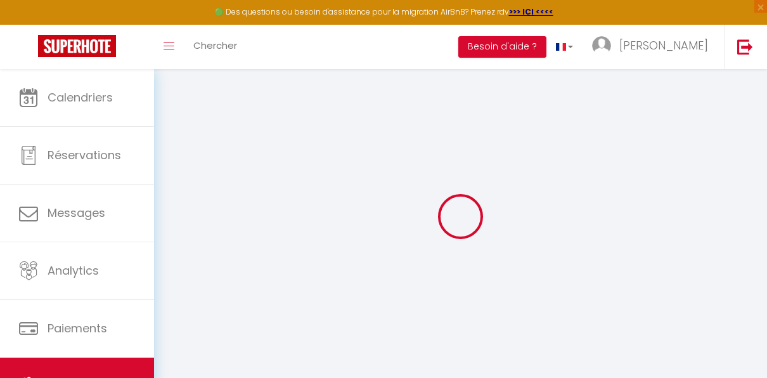
select select
checkbox input "false"
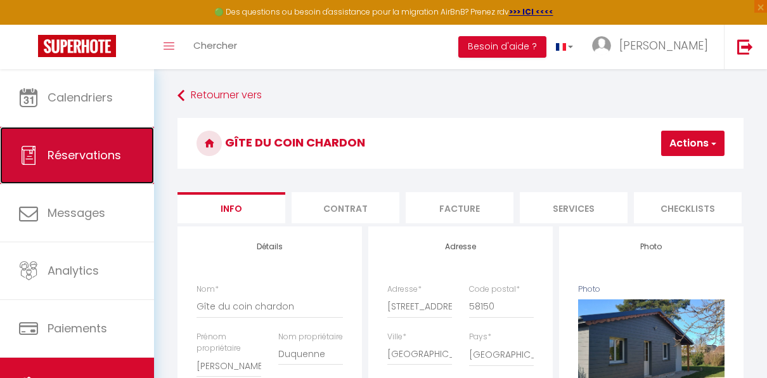
click at [98, 166] on link "Réservations" at bounding box center [77, 155] width 154 height 57
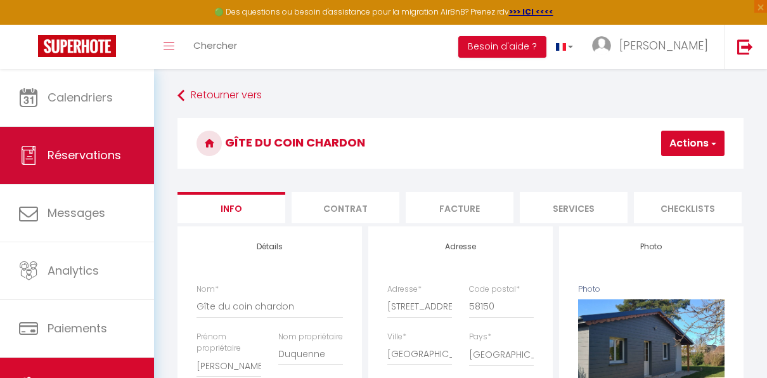
select select "not_cancelled"
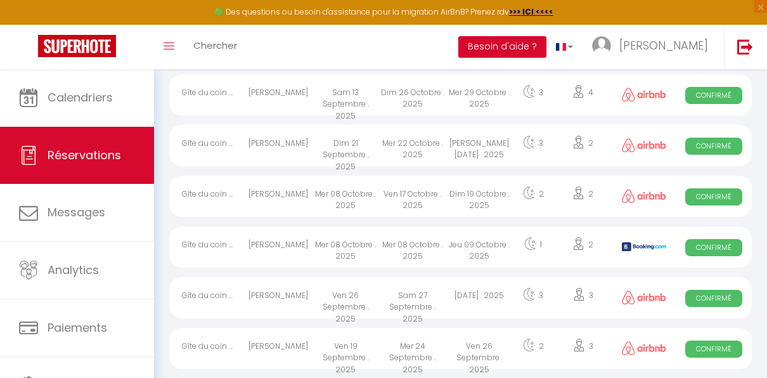
scroll to position [123, 0]
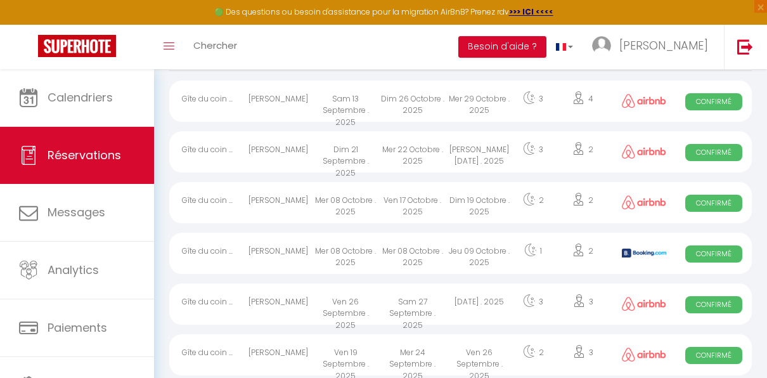
click at [455, 251] on div "Jeu 09 Octobre . 2025" at bounding box center [479, 253] width 67 height 41
select select "OK"
select select "KO"
select select "0"
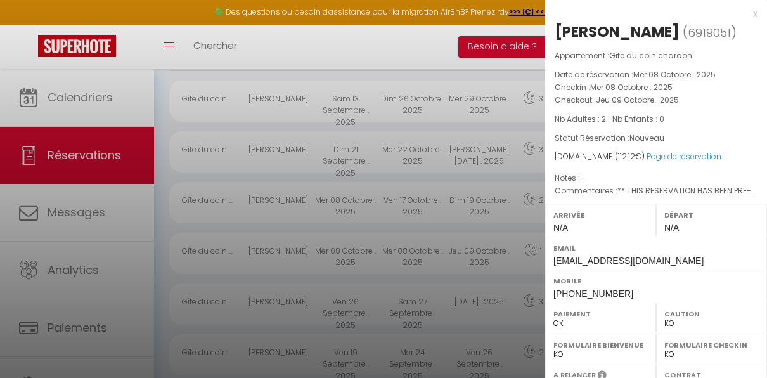
click at [746, 13] on div "x" at bounding box center [651, 13] width 212 height 15
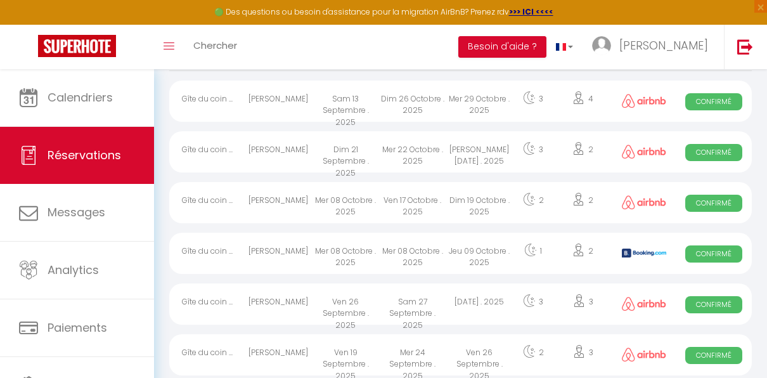
scroll to position [0, 0]
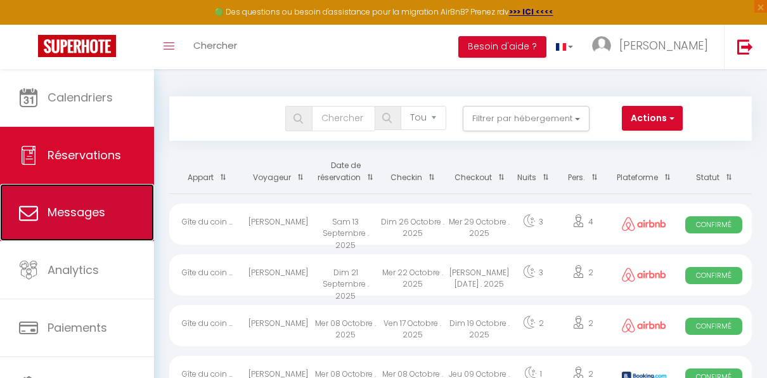
click at [81, 217] on span "Messages" at bounding box center [77, 212] width 58 height 16
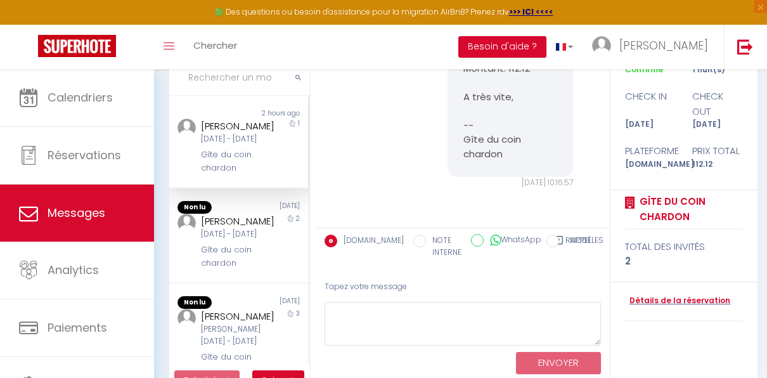
scroll to position [138, 0]
